Goal: Check status: Check status

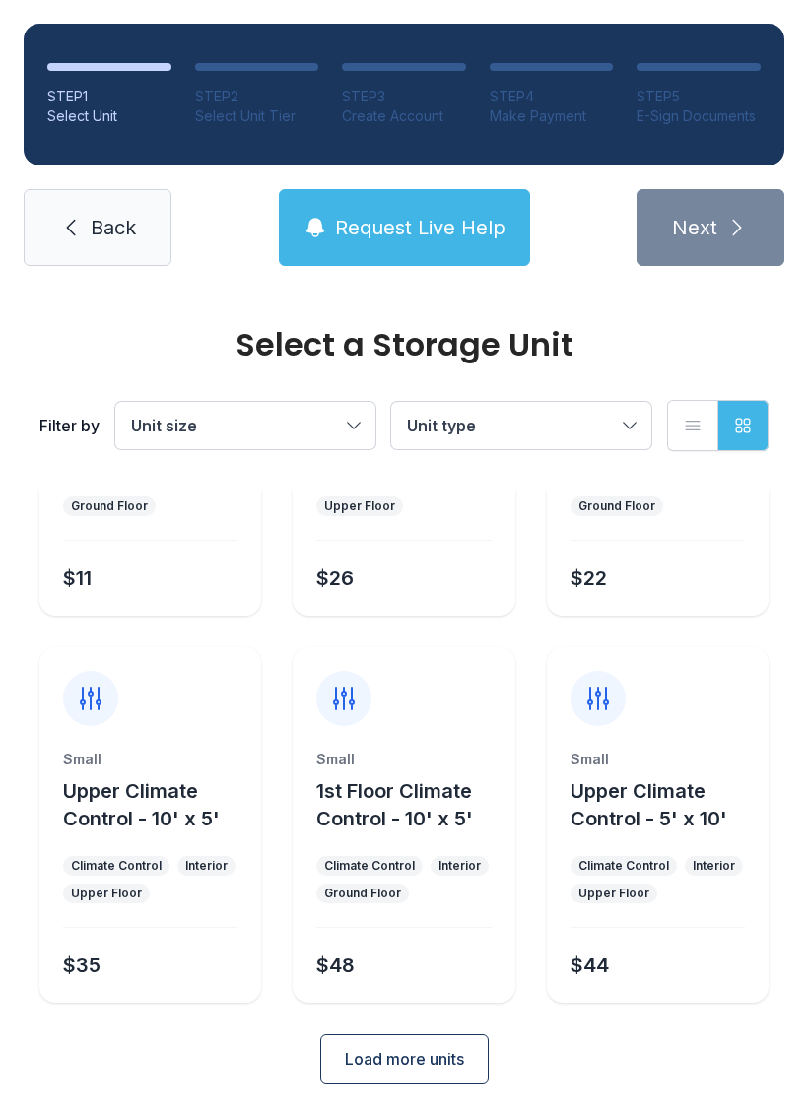
scroll to position [234, 0]
click at [87, 237] on link "Back" at bounding box center [98, 227] width 148 height 77
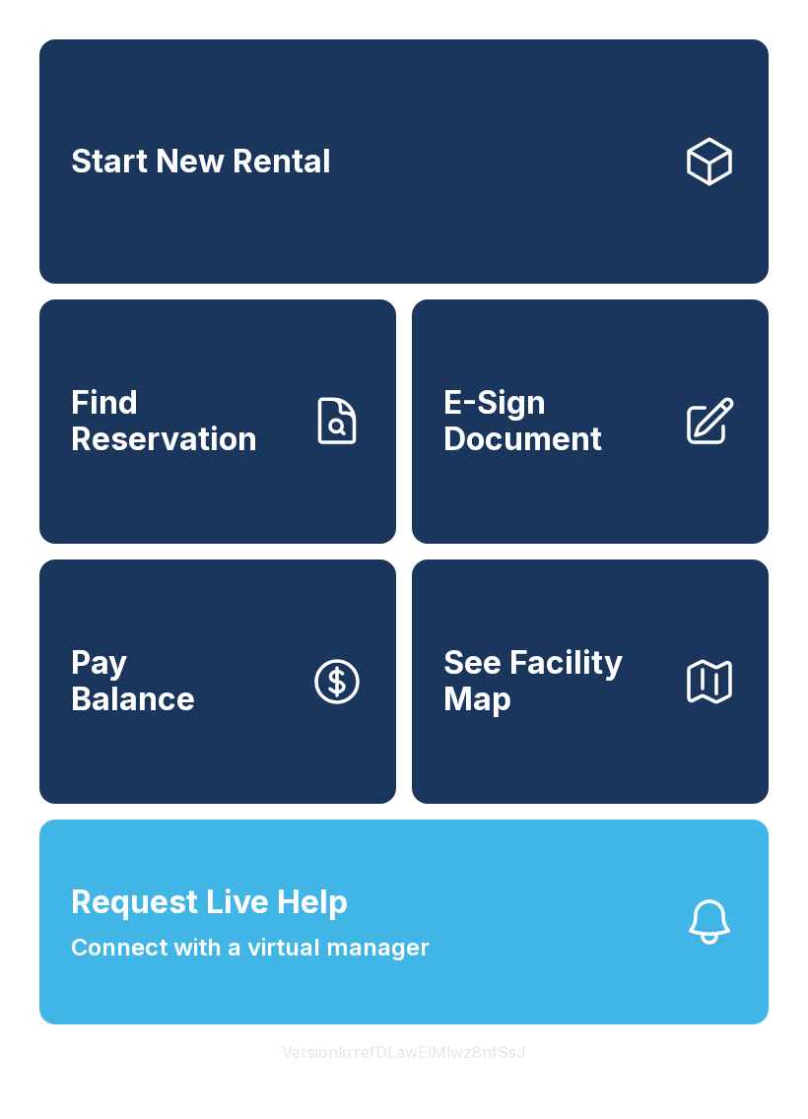
click at [205, 441] on span "Find Reservation" at bounding box center [182, 421] width 223 height 72
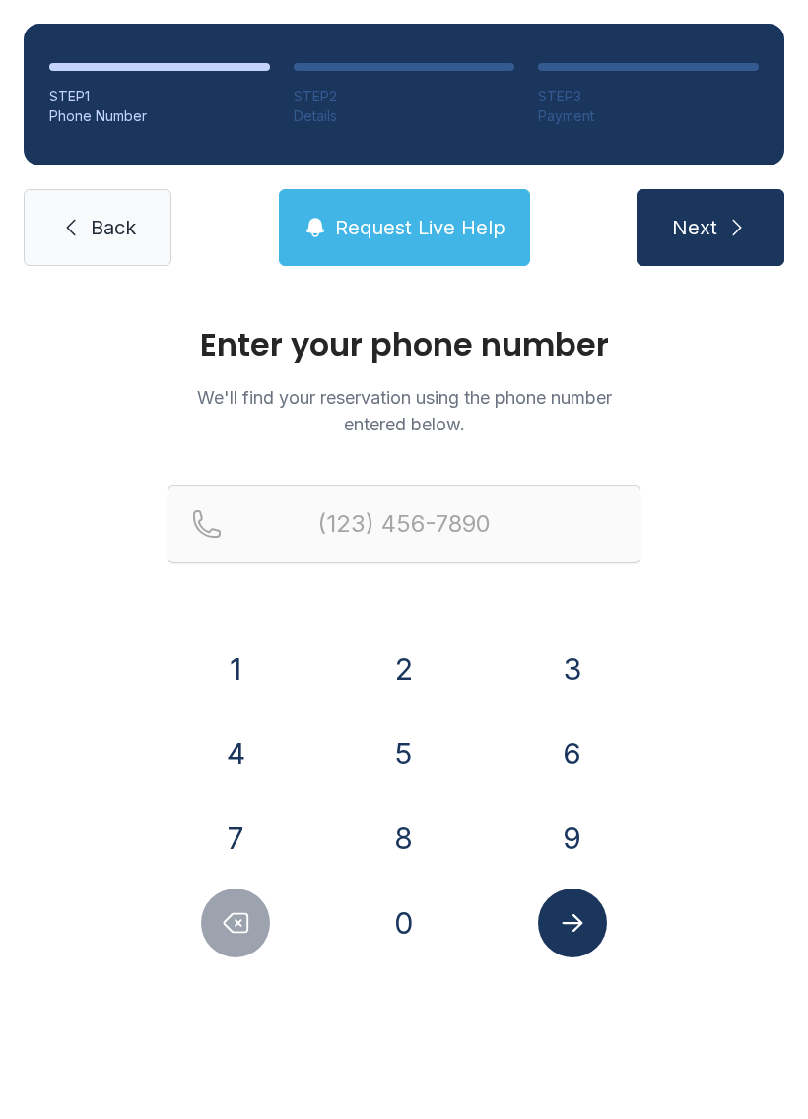
click at [250, 756] on button "4" at bounding box center [235, 753] width 69 height 69
click at [410, 846] on button "8" at bounding box center [403, 838] width 69 height 69
click at [242, 730] on button "4" at bounding box center [235, 753] width 69 height 69
click at [569, 831] on button "9" at bounding box center [572, 838] width 69 height 69
click at [569, 668] on button "3" at bounding box center [572, 669] width 69 height 69
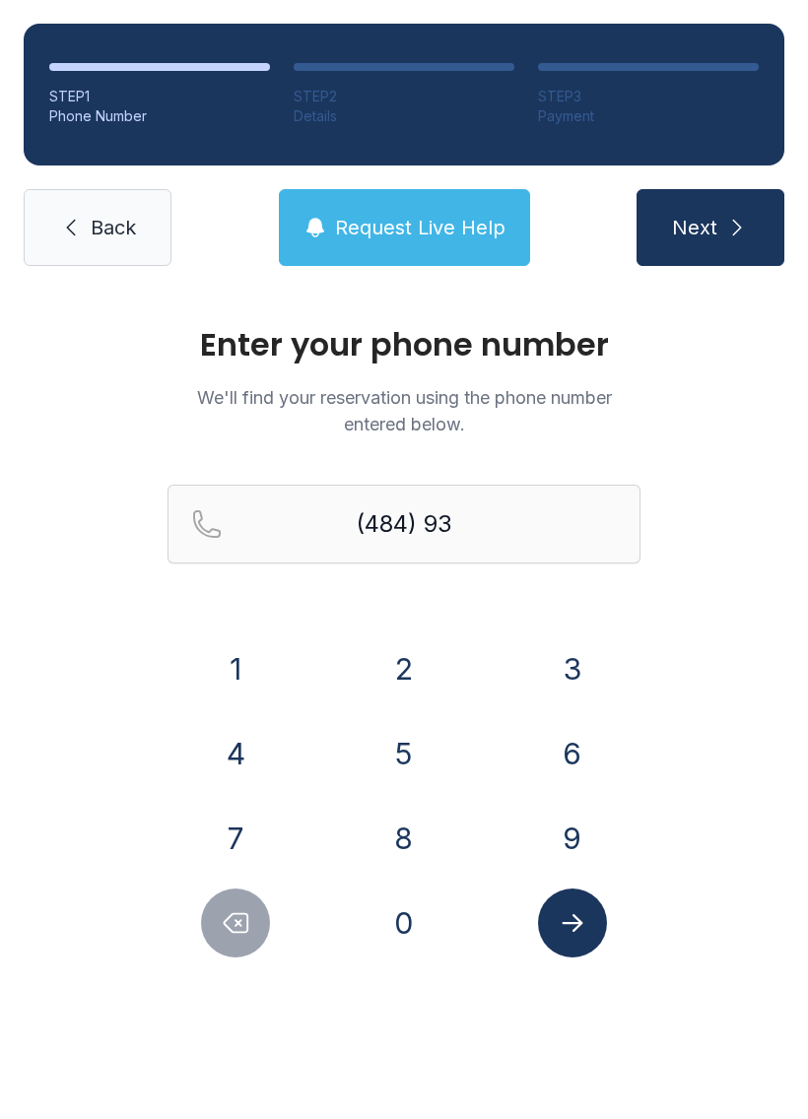
click at [428, 759] on button "5" at bounding box center [403, 753] width 69 height 69
click at [572, 764] on button "6" at bounding box center [572, 753] width 69 height 69
click at [571, 764] on button "6" at bounding box center [572, 753] width 69 height 69
click at [411, 660] on button "2" at bounding box center [403, 669] width 69 height 69
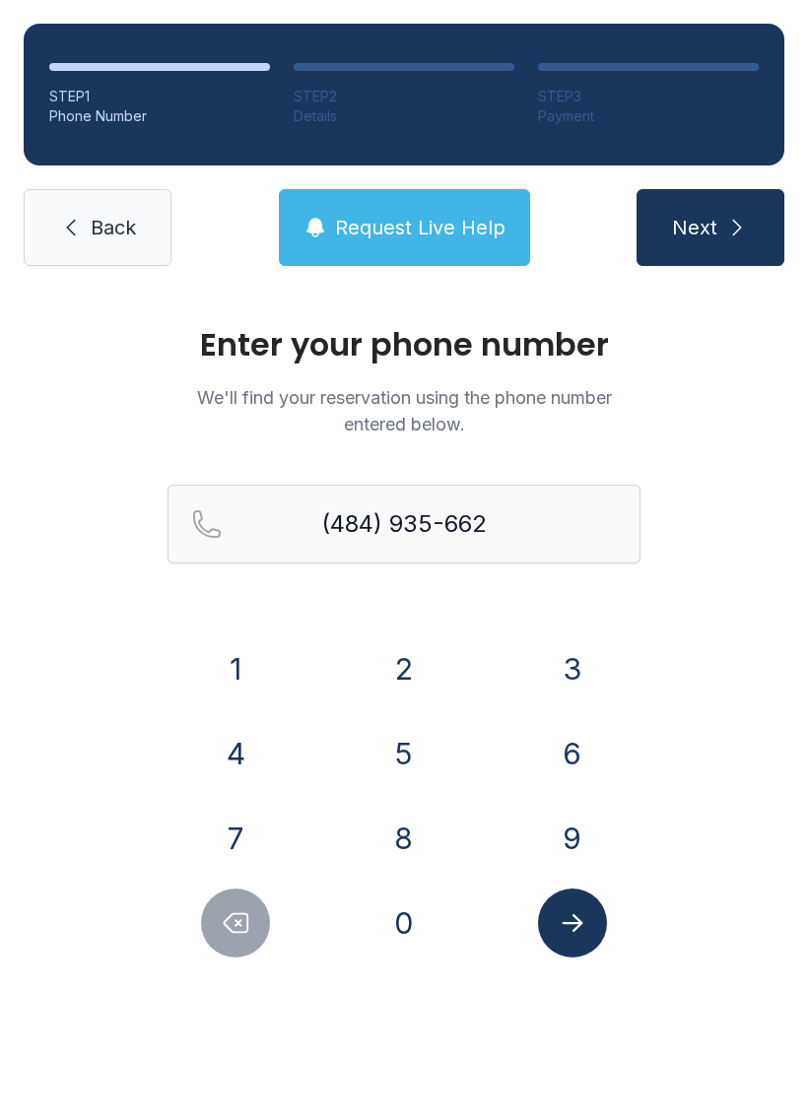
type input "[PHONE_NUMBER]"
click at [707, 224] on span "Next" at bounding box center [694, 228] width 45 height 28
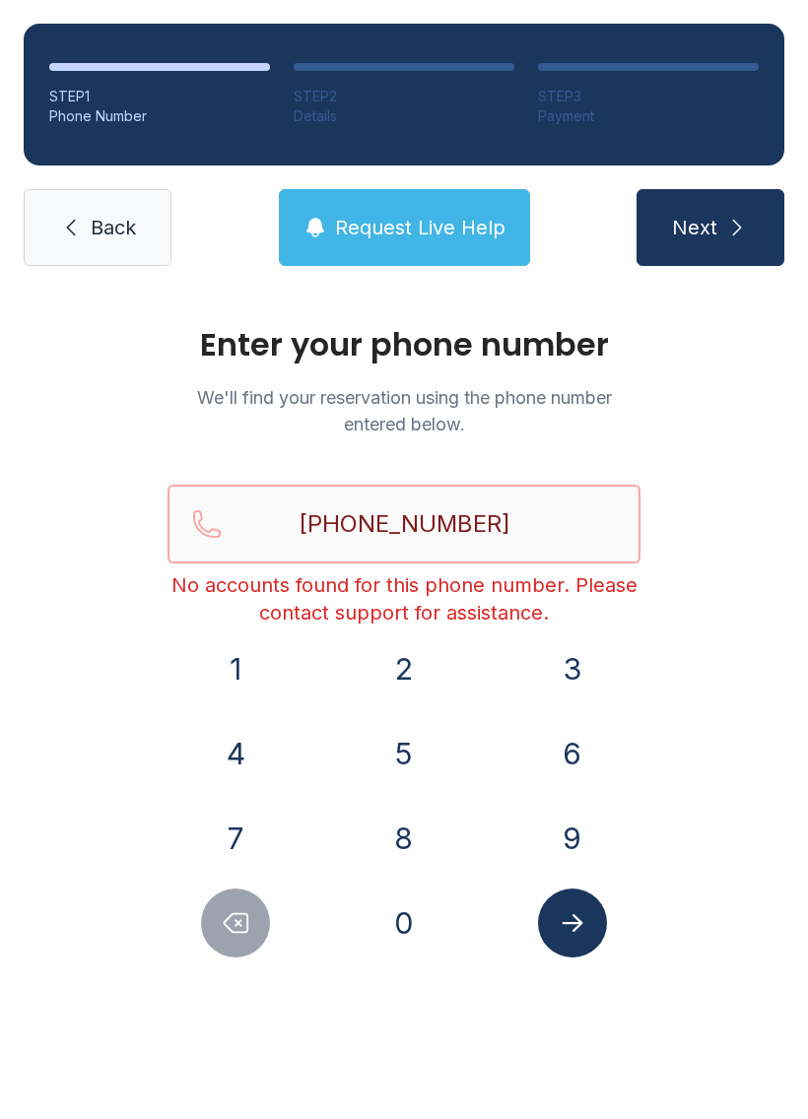
click at [532, 532] on input "[PHONE_NUMBER]" at bounding box center [403, 524] width 473 height 79
click at [83, 251] on link "Back" at bounding box center [98, 227] width 148 height 77
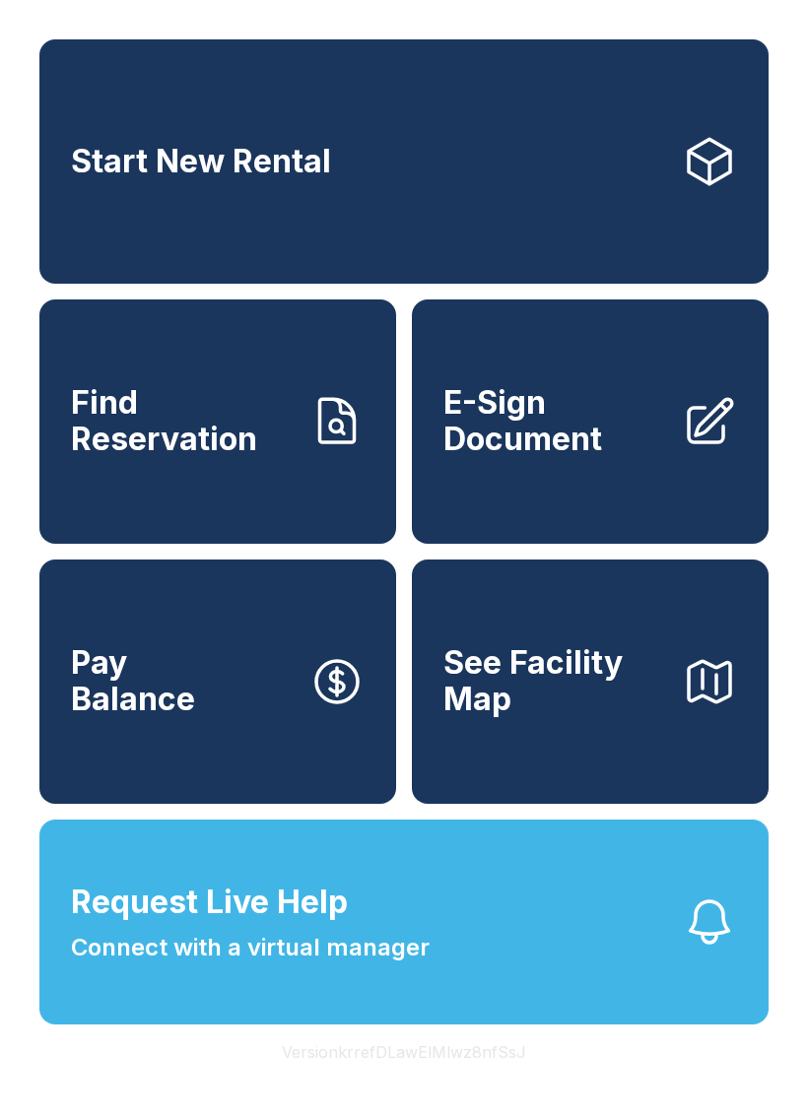
click at [202, 457] on span "Find Reservation" at bounding box center [182, 421] width 223 height 72
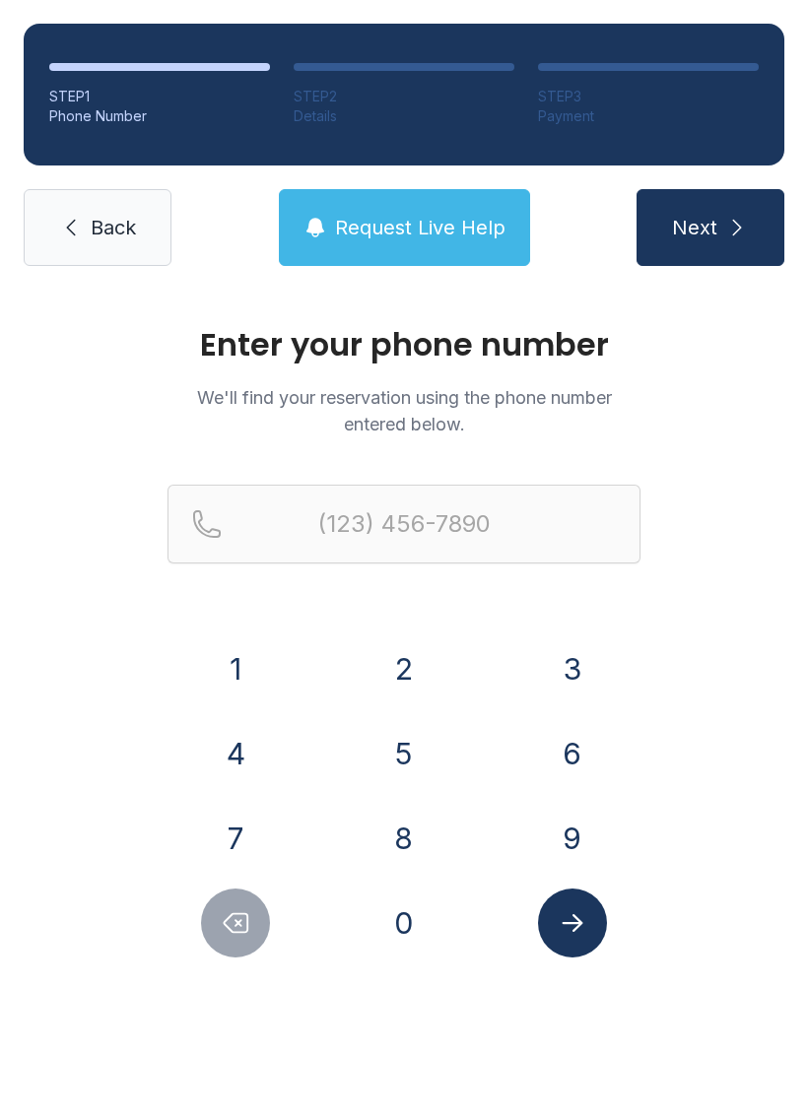
click at [244, 739] on button "4" at bounding box center [235, 753] width 69 height 69
click at [406, 834] on button "8" at bounding box center [403, 838] width 69 height 69
click at [242, 908] on icon "Delete number" at bounding box center [236, 923] width 30 height 30
type input "(4"
click at [241, 907] on button "Delete number" at bounding box center [235, 923] width 69 height 69
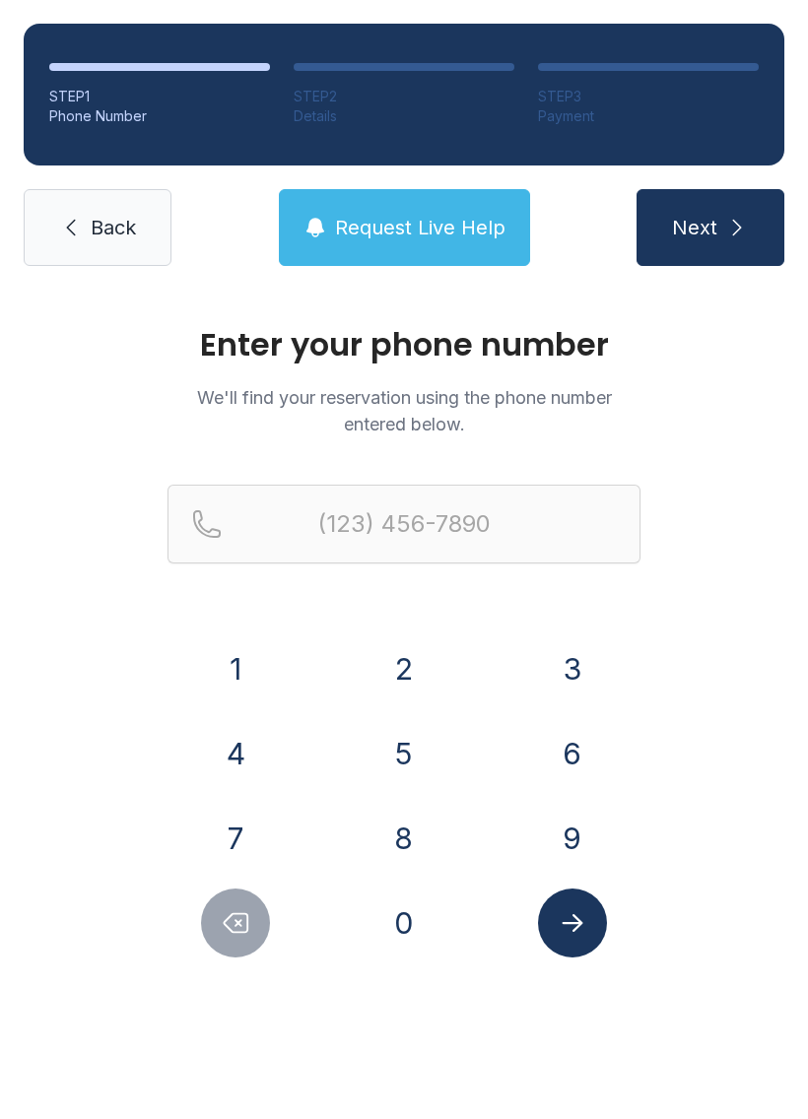
click at [232, 671] on button "1" at bounding box center [235, 669] width 69 height 69
type input "(1"
click at [231, 923] on icon "Delete number" at bounding box center [236, 923] width 30 height 30
click at [241, 754] on button "4" at bounding box center [235, 753] width 69 height 69
click at [410, 832] on button "8" at bounding box center [403, 838] width 69 height 69
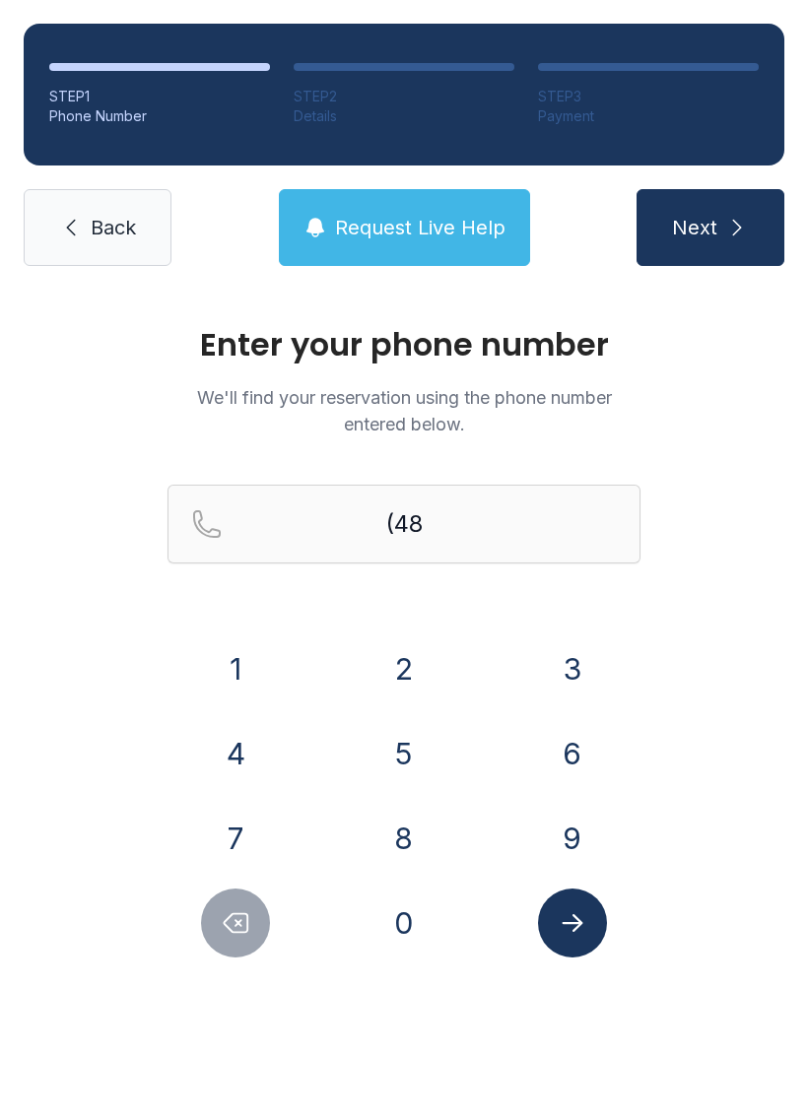
click at [266, 758] on button "4" at bounding box center [235, 753] width 69 height 69
click at [240, 931] on icon "Delete number" at bounding box center [236, 923] width 30 height 30
click at [240, 930] on icon "Delete number" at bounding box center [236, 923] width 30 height 30
type input "(4"
click at [227, 932] on icon "Delete number" at bounding box center [236, 923] width 30 height 30
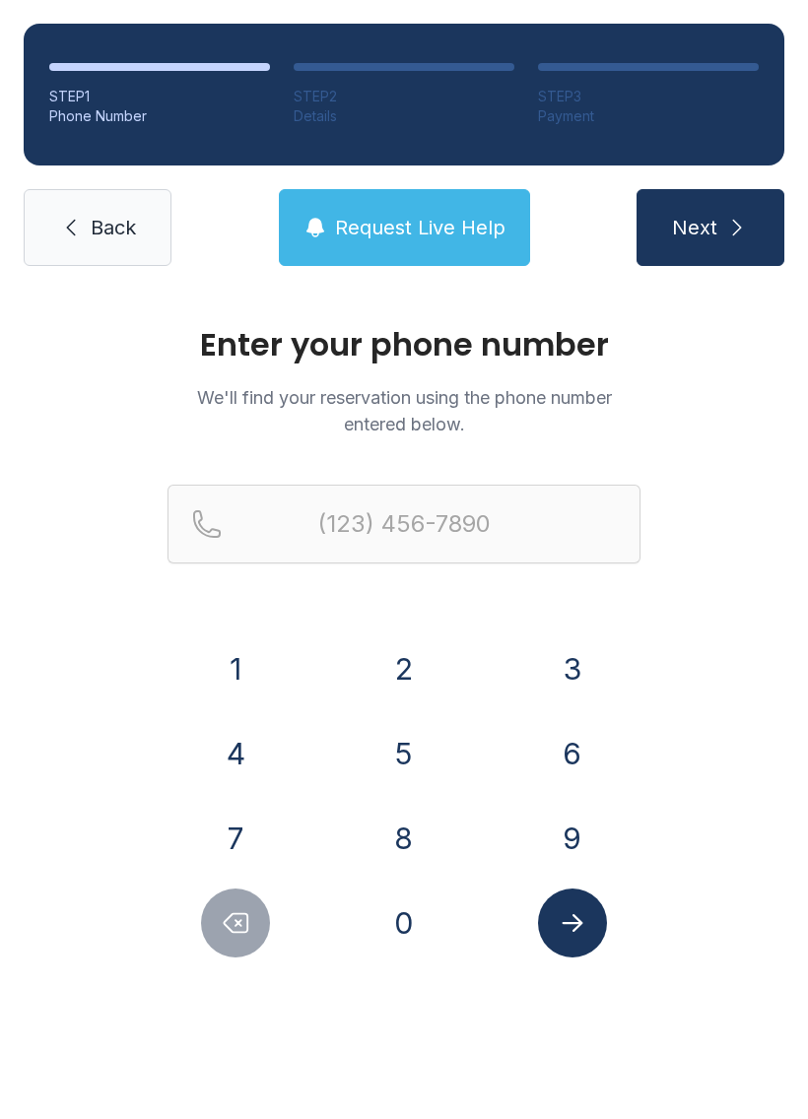
click at [227, 932] on icon "Delete number" at bounding box center [236, 923] width 30 height 30
click at [228, 931] on icon "Delete number" at bounding box center [236, 923] width 30 height 30
click at [241, 767] on button "4" at bounding box center [235, 753] width 69 height 69
click at [391, 836] on button "8" at bounding box center [403, 838] width 69 height 69
click at [246, 759] on button "4" at bounding box center [235, 753] width 69 height 69
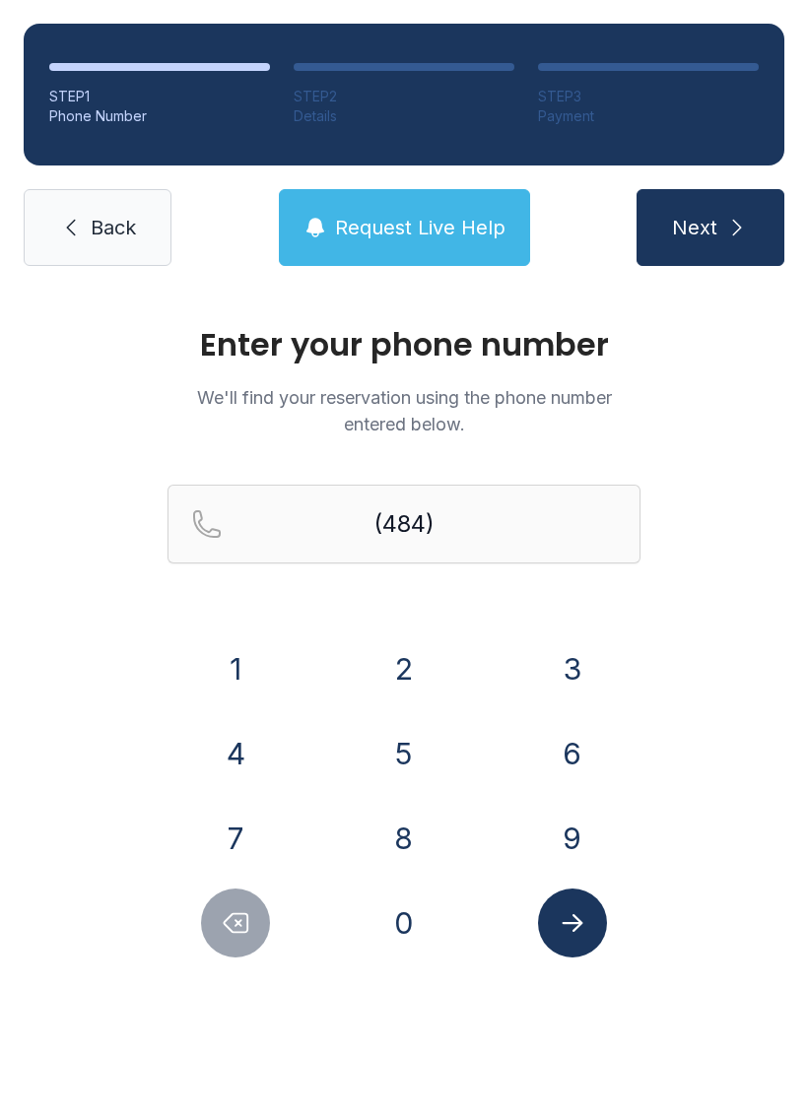
click at [557, 832] on button "9" at bounding box center [572, 838] width 69 height 69
click at [564, 665] on button "3" at bounding box center [572, 669] width 69 height 69
click at [397, 765] on button "5" at bounding box center [403, 753] width 69 height 69
click at [551, 751] on button "6" at bounding box center [572, 753] width 69 height 69
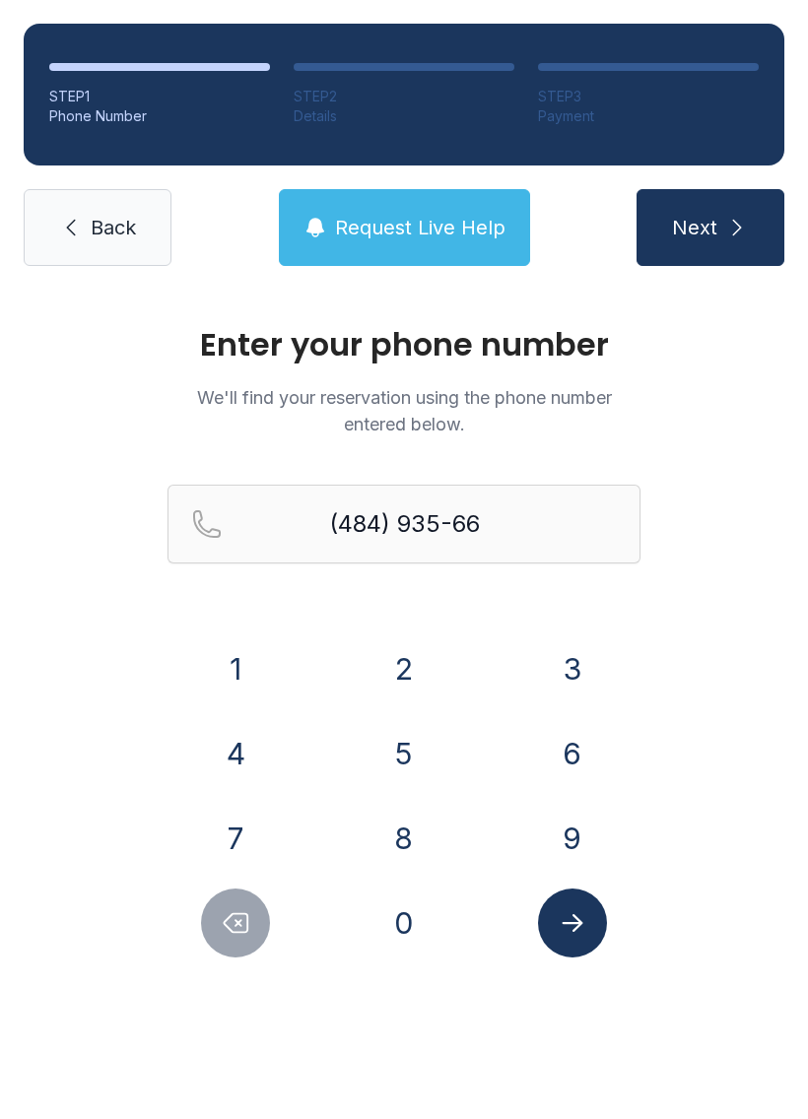
click at [406, 683] on button "2" at bounding box center [403, 669] width 69 height 69
click at [406, 682] on button "2" at bounding box center [403, 669] width 69 height 69
type input "[PHONE_NUMBER]"
click at [576, 938] on button "Submit lookup form" at bounding box center [572, 923] width 69 height 69
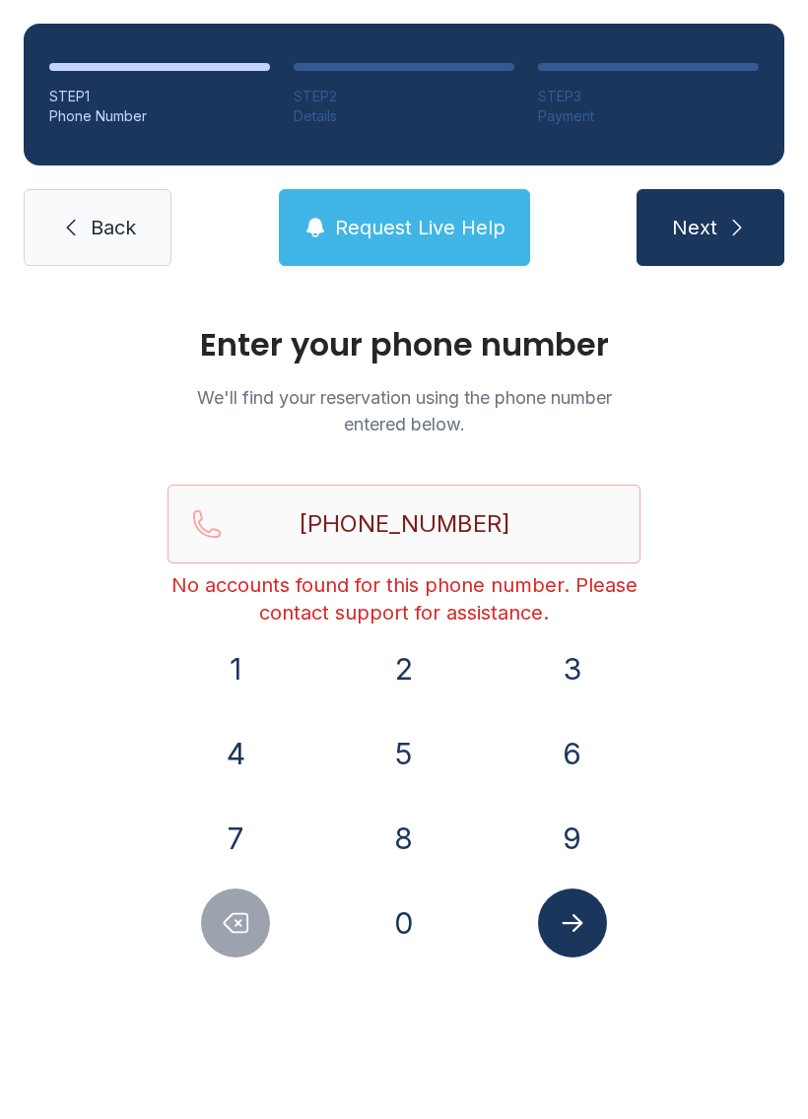
click at [96, 232] on span "Back" at bounding box center [113, 228] width 45 height 28
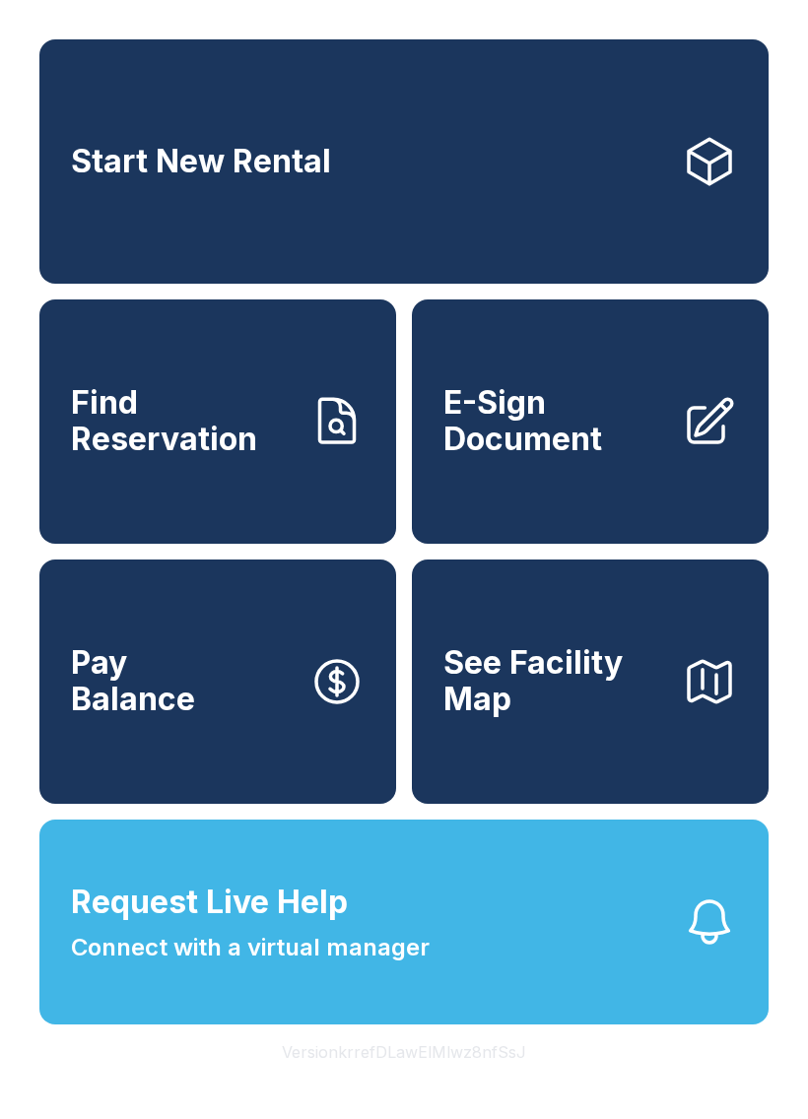
click at [455, 970] on button "Request Live Help Connect with a virtual manager" at bounding box center [403, 922] width 729 height 205
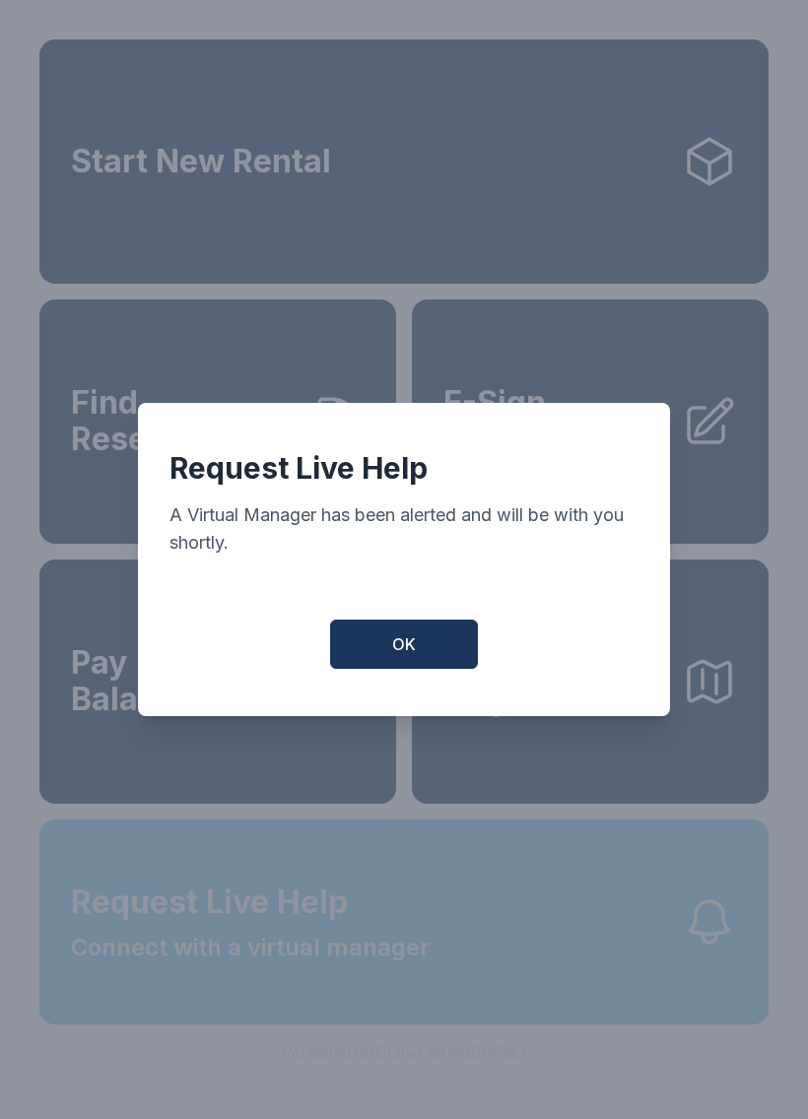
click at [411, 654] on span "OK" at bounding box center [404, 645] width 24 height 24
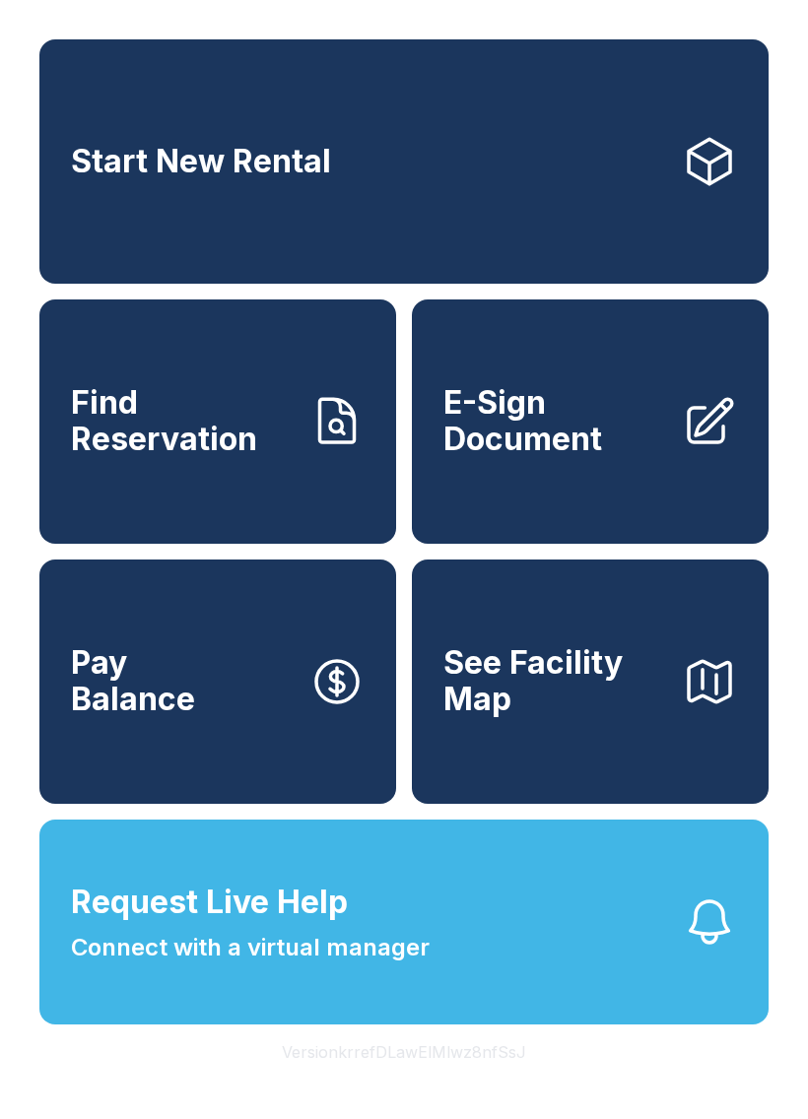
click at [233, 457] on span "Find Reservation" at bounding box center [182, 421] width 223 height 72
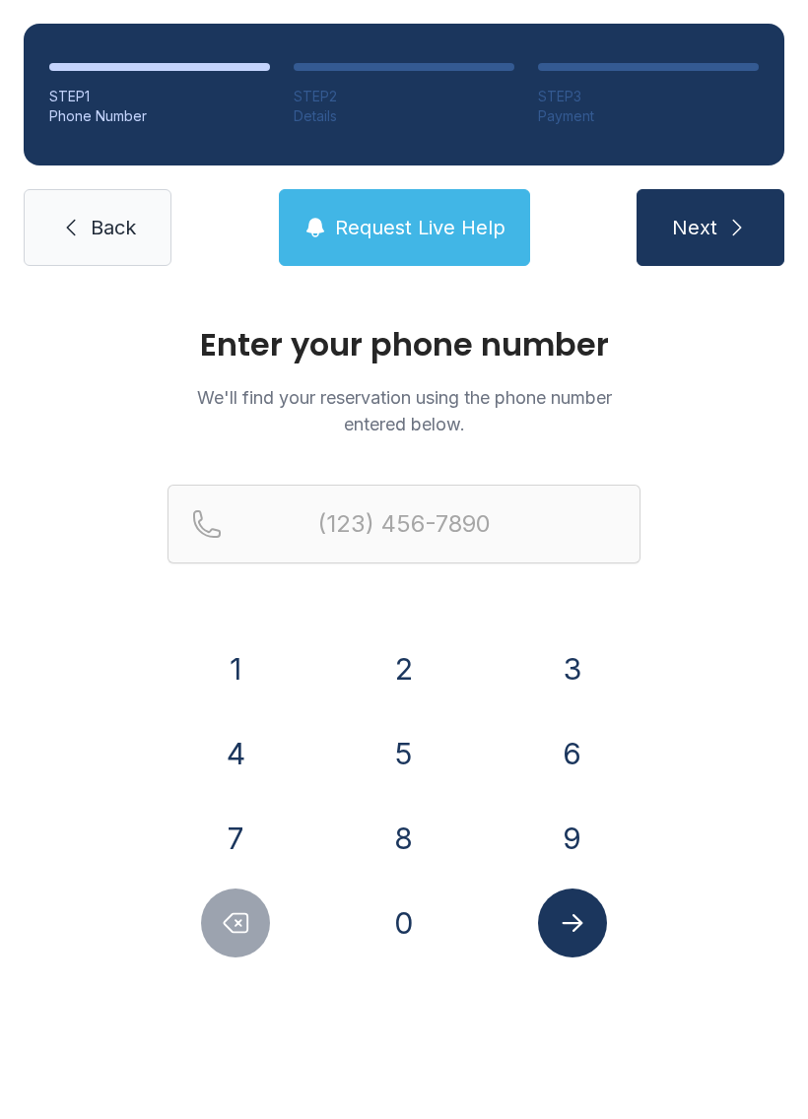
click at [405, 836] on button "8" at bounding box center [403, 838] width 69 height 69
click at [568, 836] on button "9" at bounding box center [572, 838] width 69 height 69
click at [423, 757] on button "5" at bounding box center [403, 753] width 69 height 69
click at [246, 750] on button "4" at bounding box center [235, 753] width 69 height 69
click at [409, 754] on button "5" at bounding box center [403, 753] width 69 height 69
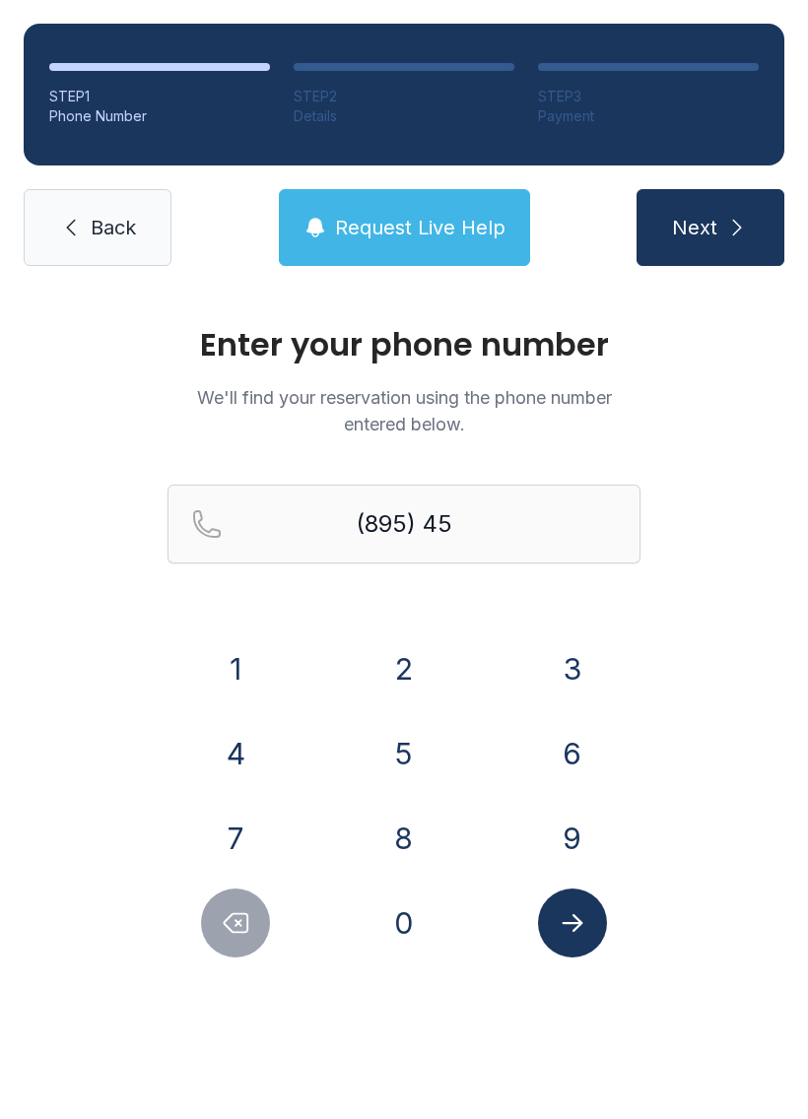
click at [408, 754] on button "5" at bounding box center [403, 753] width 69 height 69
click at [579, 682] on button "3" at bounding box center [572, 669] width 69 height 69
click at [240, 836] on button "7" at bounding box center [235, 838] width 69 height 69
click at [574, 931] on icon "Submit lookup form" at bounding box center [572, 923] width 21 height 18
click at [670, 679] on div "Enter your phone number We'll find your reservation using the phone number ente…" at bounding box center [404, 663] width 808 height 747
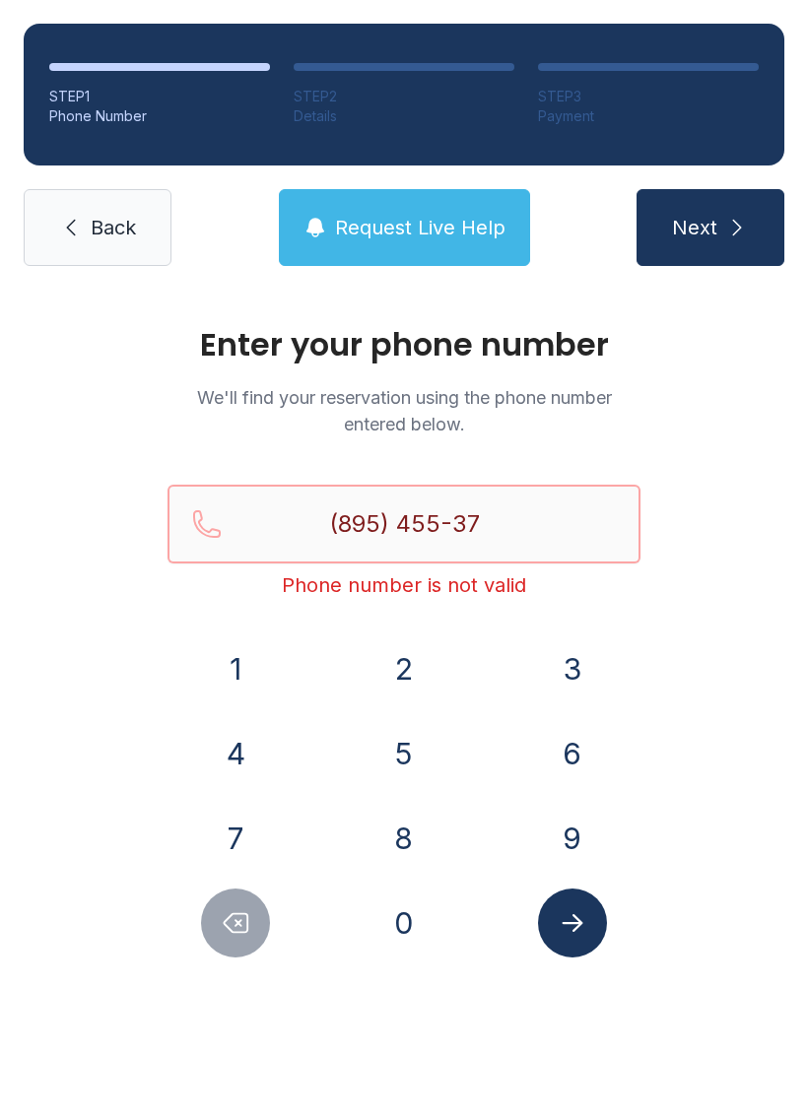
click at [521, 518] on input "(895) 455-37" at bounding box center [403, 524] width 473 height 79
click at [109, 734] on div "Enter your phone number We'll find your reservation using the phone number ente…" at bounding box center [404, 663] width 808 height 747
click at [219, 937] on button "Delete number" at bounding box center [235, 923] width 69 height 69
click at [219, 936] on button "Delete number" at bounding box center [235, 923] width 69 height 69
click at [224, 927] on icon "Delete number" at bounding box center [236, 923] width 30 height 30
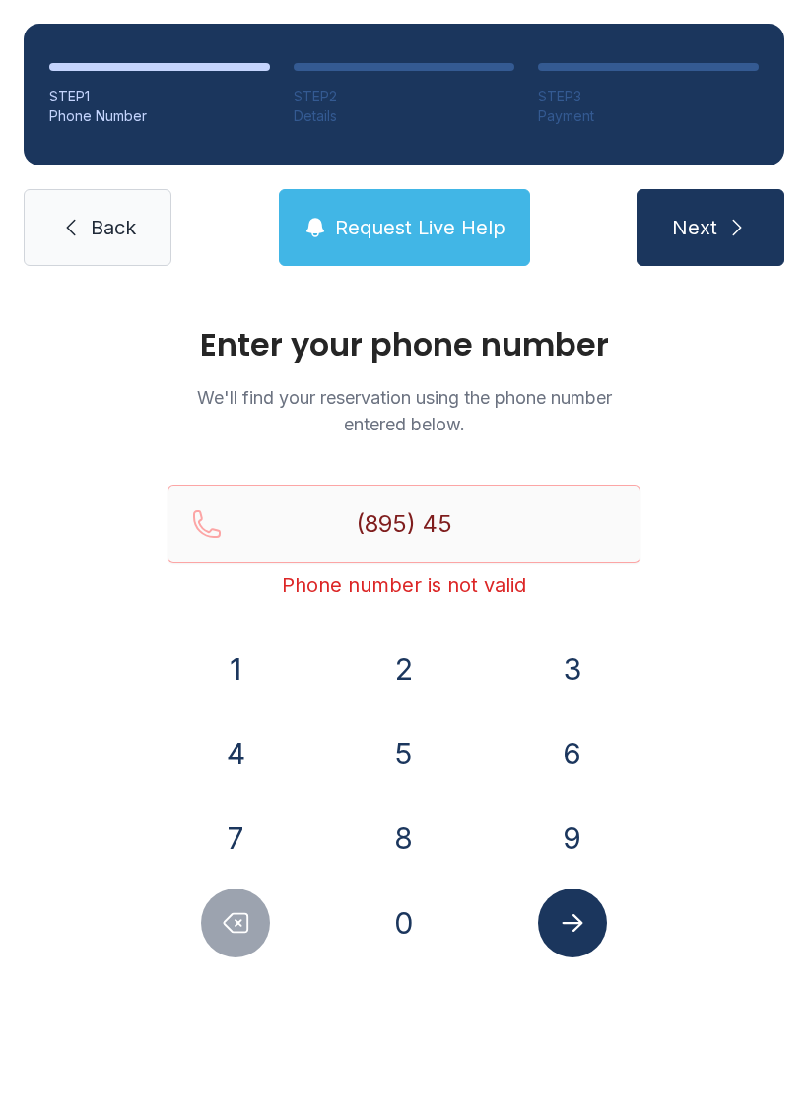
click at [223, 927] on icon "Delete number" at bounding box center [236, 923] width 30 height 30
click at [227, 924] on icon "Delete number" at bounding box center [236, 923] width 30 height 30
click at [226, 923] on icon "Delete number" at bounding box center [236, 923] width 30 height 30
click at [229, 923] on icon "Delete number" at bounding box center [236, 923] width 30 height 30
type input "(8"
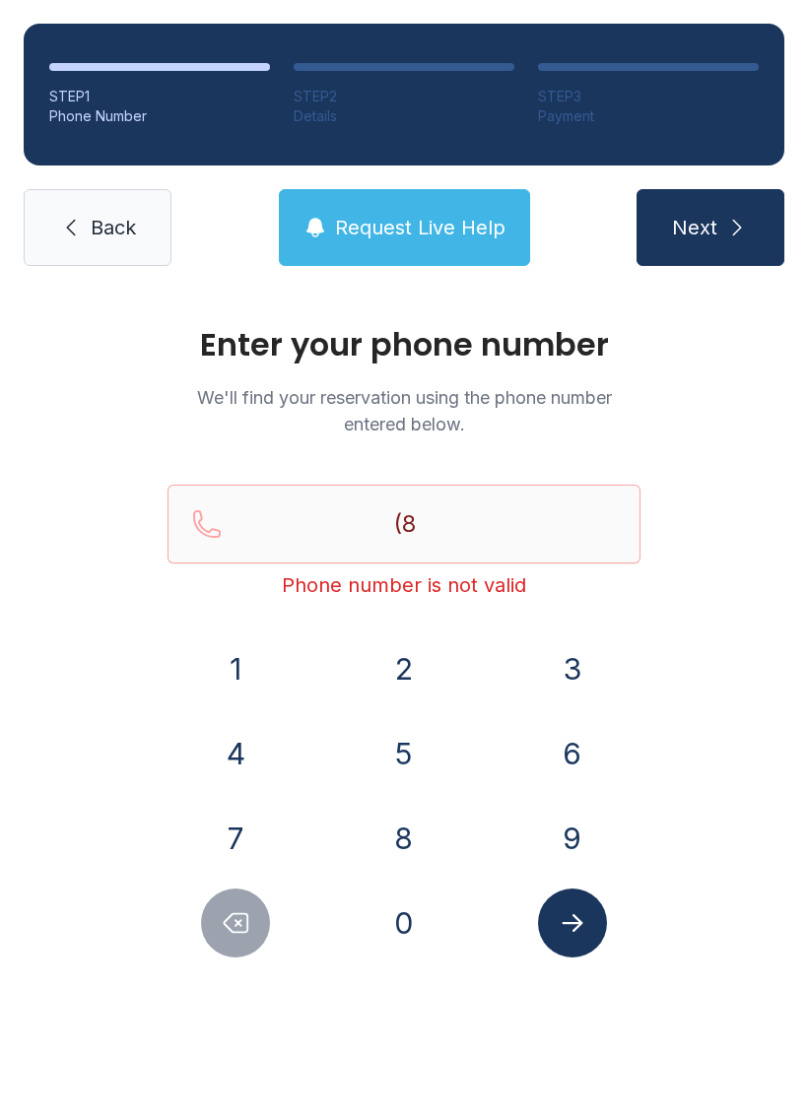
click at [228, 922] on icon "Delete number" at bounding box center [236, 923] width 30 height 30
click at [230, 924] on icon "Delete number" at bounding box center [236, 923] width 30 height 30
click at [230, 923] on icon "Delete number" at bounding box center [236, 923] width 30 height 30
click at [215, 920] on button "Delete number" at bounding box center [235, 923] width 69 height 69
click at [421, 682] on button "2" at bounding box center [403, 669] width 69 height 69
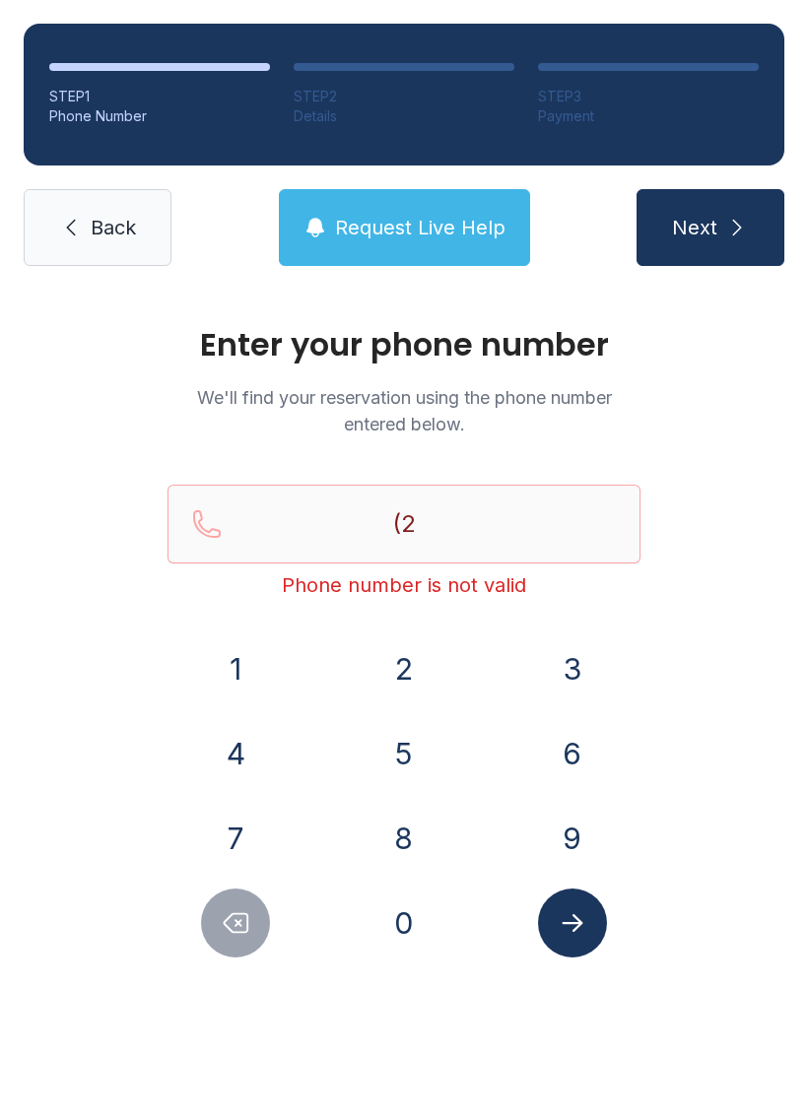
click at [545, 679] on button "3" at bounding box center [572, 669] width 69 height 69
click at [566, 853] on button "9" at bounding box center [572, 838] width 69 height 69
click at [422, 676] on button "2" at bounding box center [403, 669] width 69 height 69
click at [586, 865] on button "9" at bounding box center [572, 838] width 69 height 69
click at [414, 864] on button "8" at bounding box center [403, 838] width 69 height 69
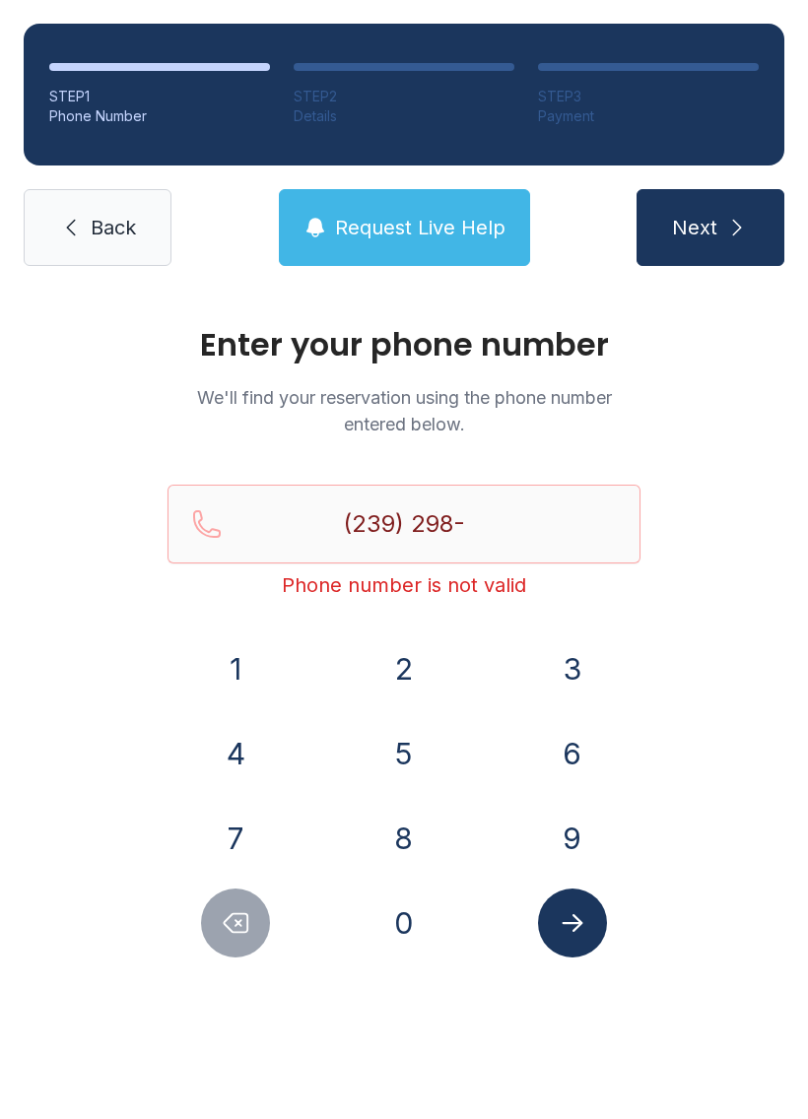
click at [412, 955] on button "0" at bounding box center [403, 923] width 69 height 69
click at [435, 738] on button "5" at bounding box center [403, 753] width 69 height 69
click at [589, 838] on button "9" at bounding box center [572, 838] width 69 height 69
click at [599, 839] on button "9" at bounding box center [572, 838] width 69 height 69
type input "[PHONE_NUMBER]"
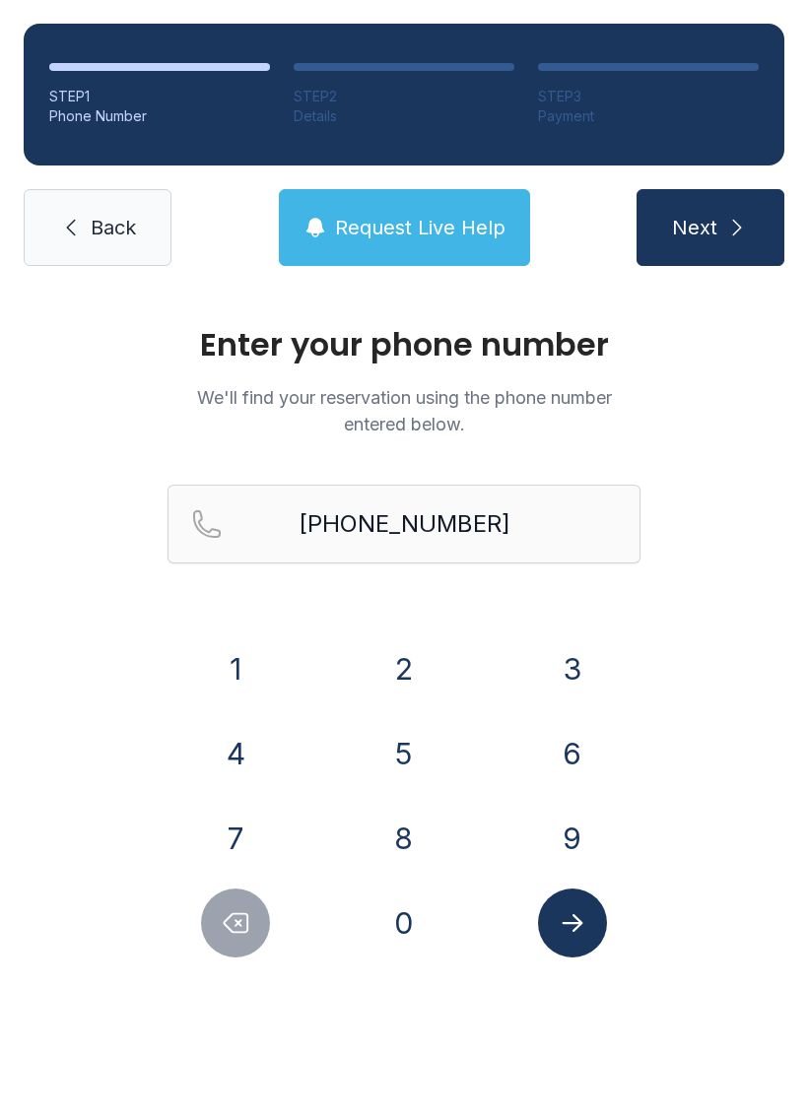
click at [732, 245] on button "Next" at bounding box center [710, 227] width 148 height 77
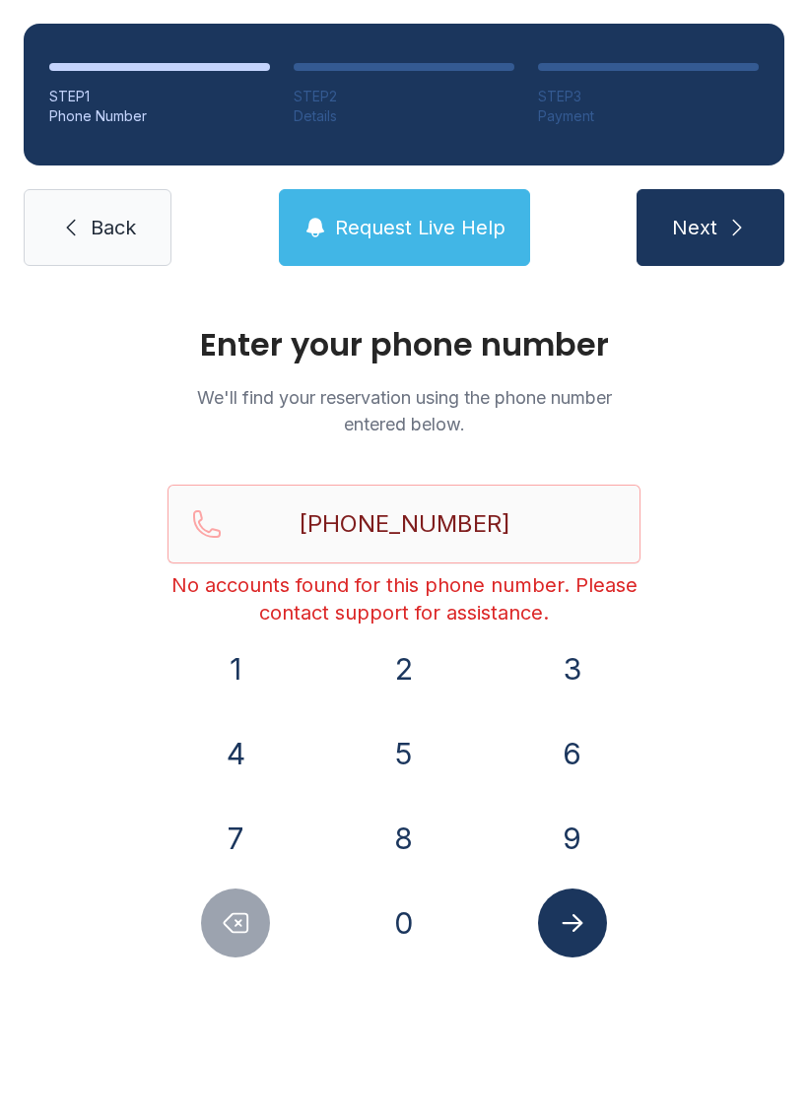
click at [421, 234] on span "Request Live Help" at bounding box center [420, 228] width 170 height 28
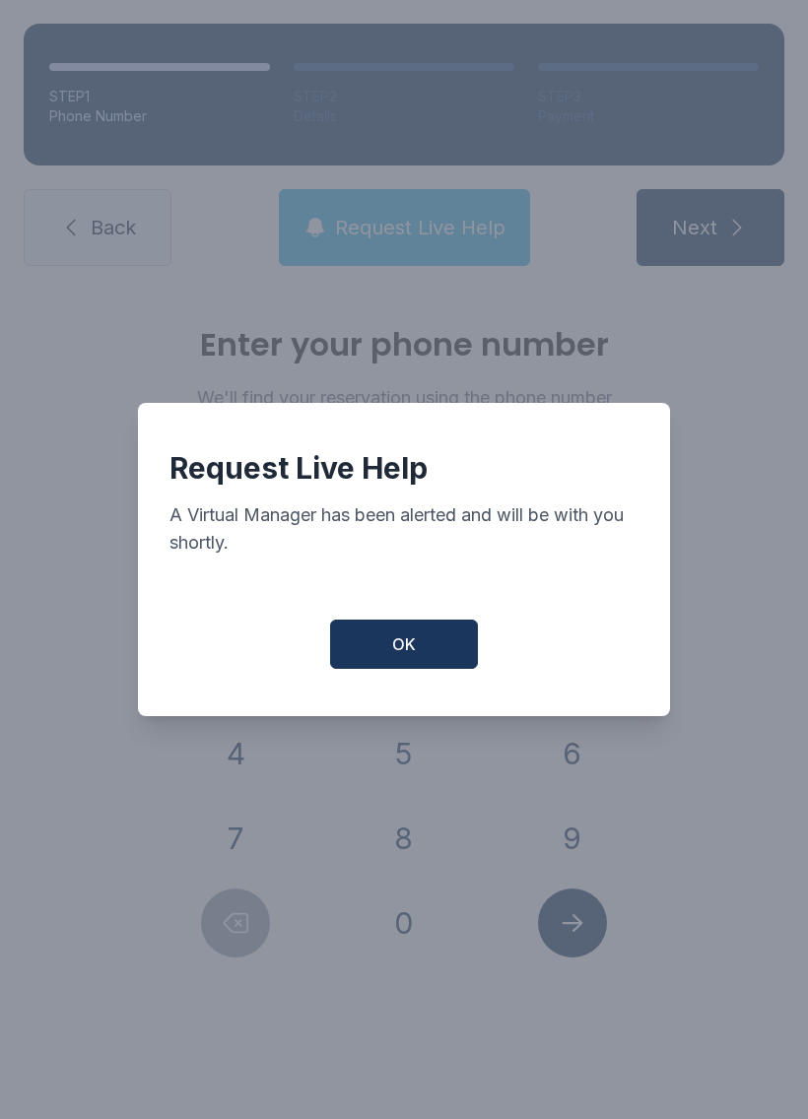
click at [430, 662] on button "OK" at bounding box center [404, 644] width 148 height 49
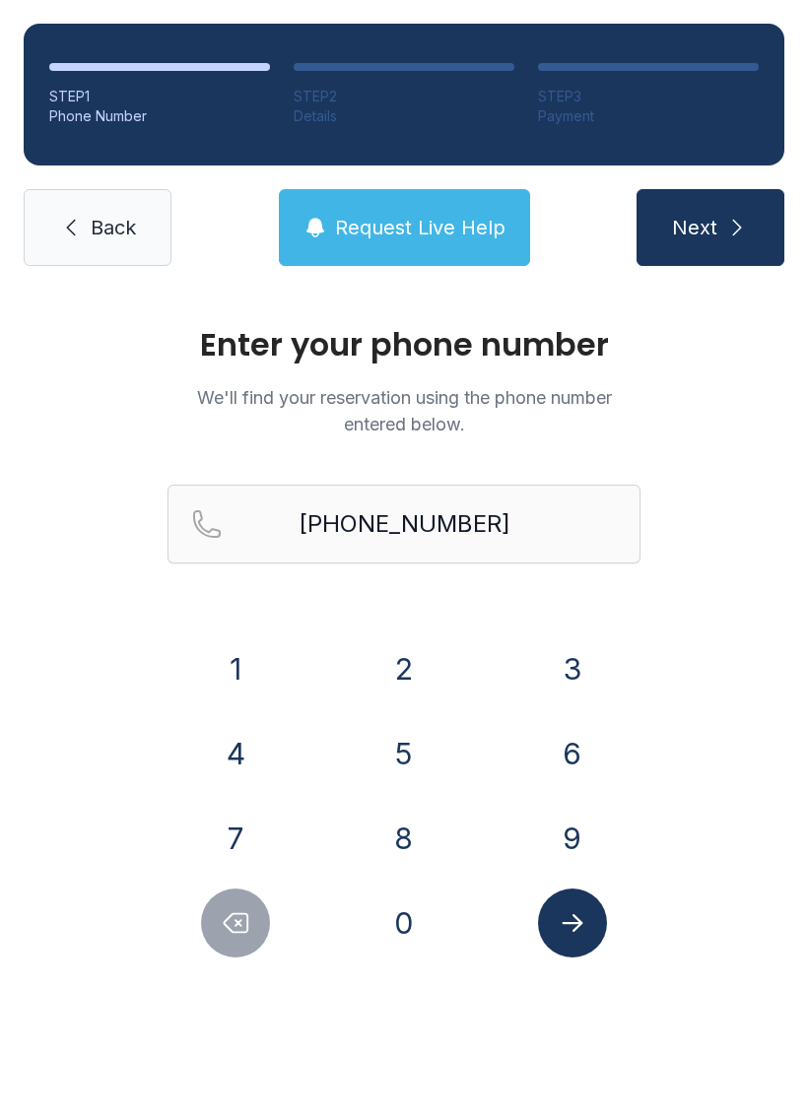
click at [727, 223] on icon "submit" at bounding box center [737, 228] width 24 height 24
